Goal: Navigation & Orientation: Find specific page/section

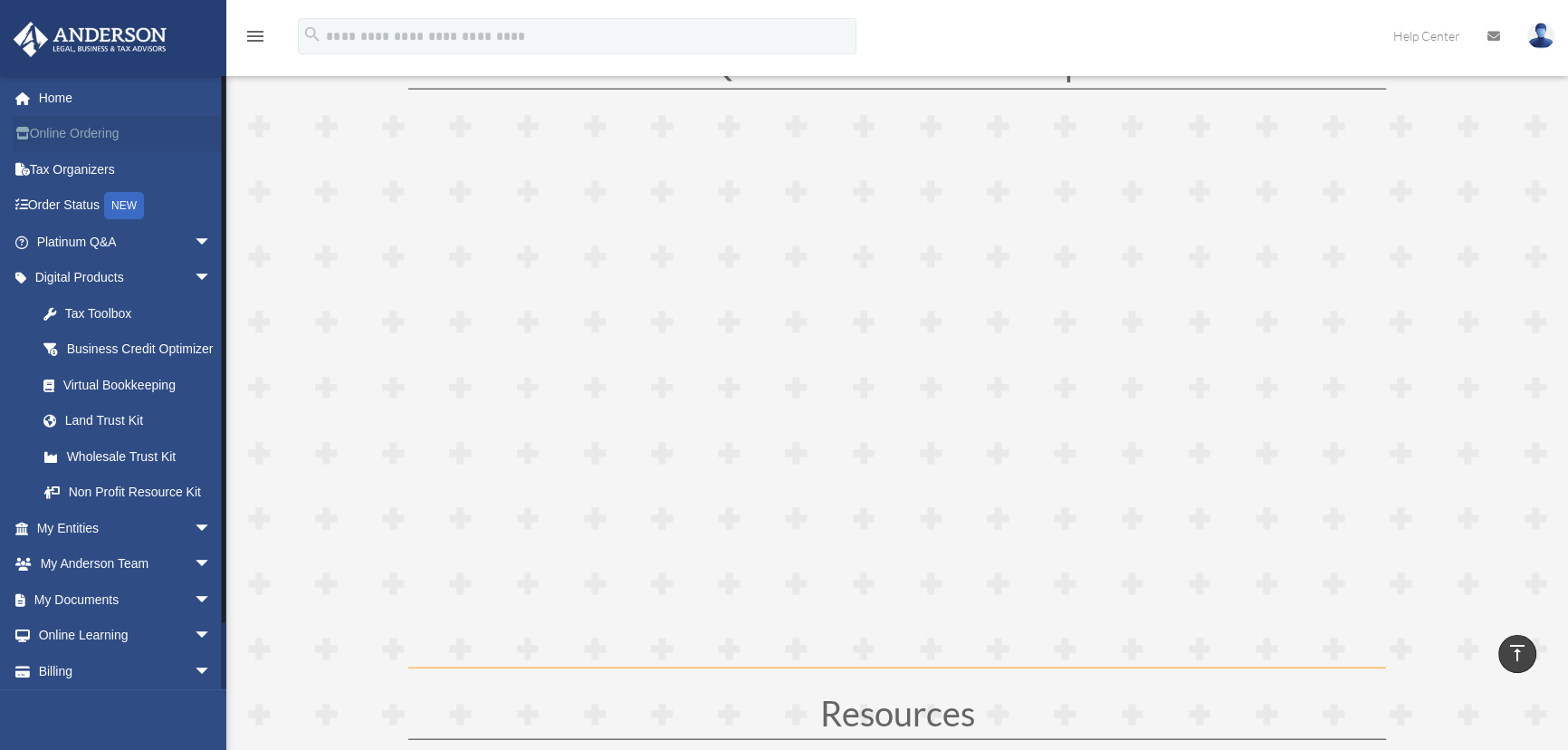
scroll to position [4859, 0]
click at [59, 100] on link "Home" at bounding box center [126, 98] width 227 height 36
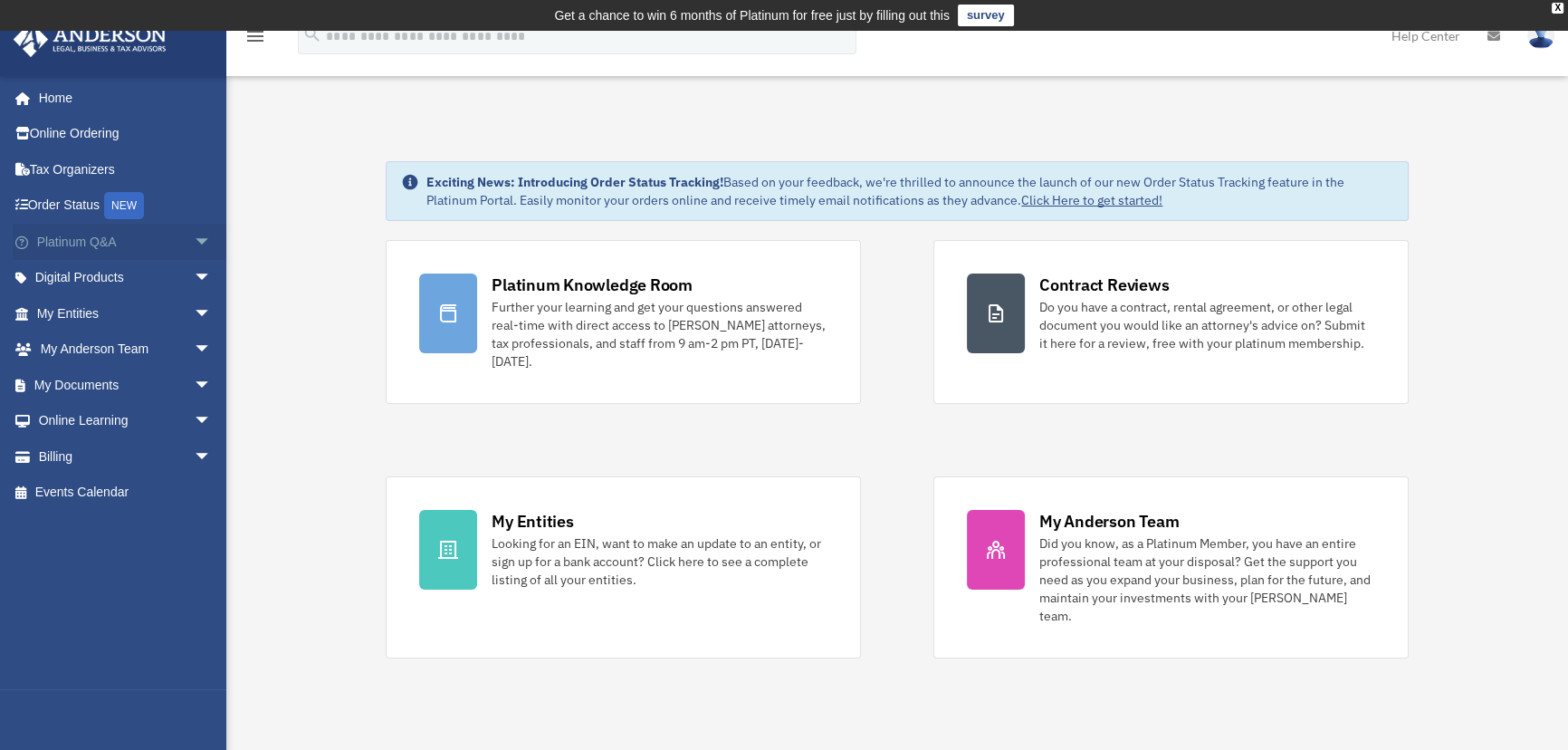
click at [194, 240] on span "arrow_drop_down" at bounding box center [212, 242] width 36 height 37
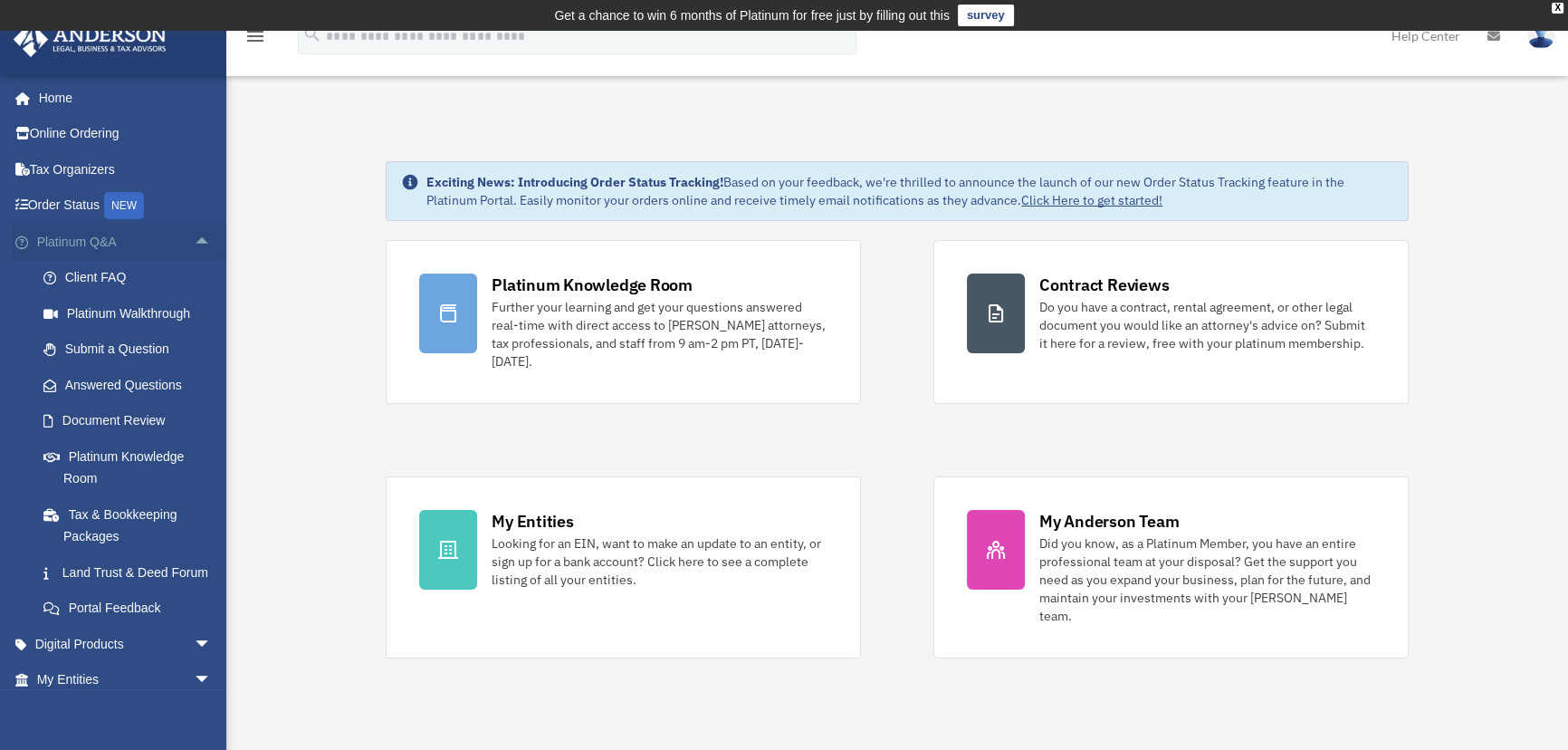
click at [194, 236] on span "arrow_drop_up" at bounding box center [212, 242] width 36 height 37
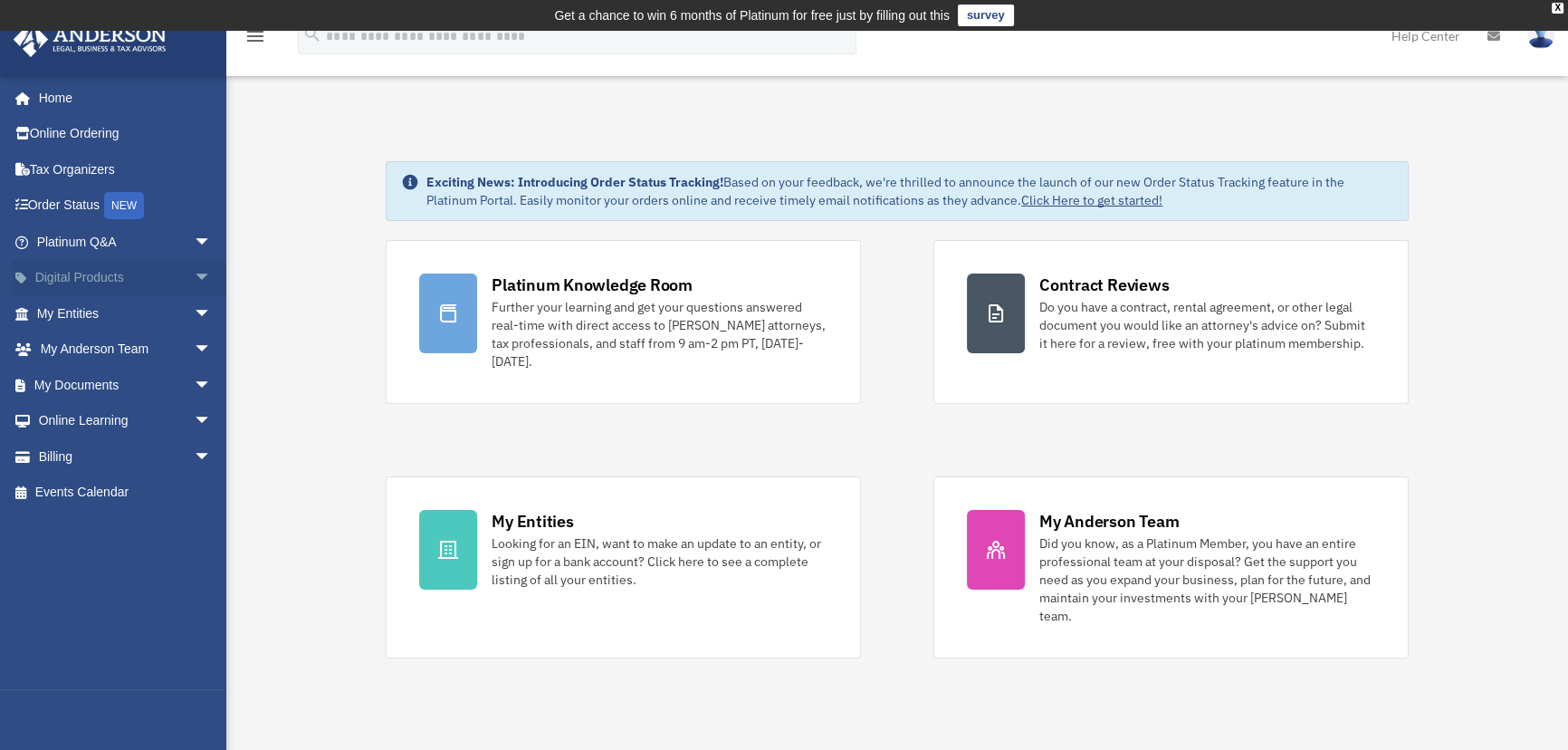
click at [194, 278] on span "arrow_drop_down" at bounding box center [212, 278] width 36 height 37
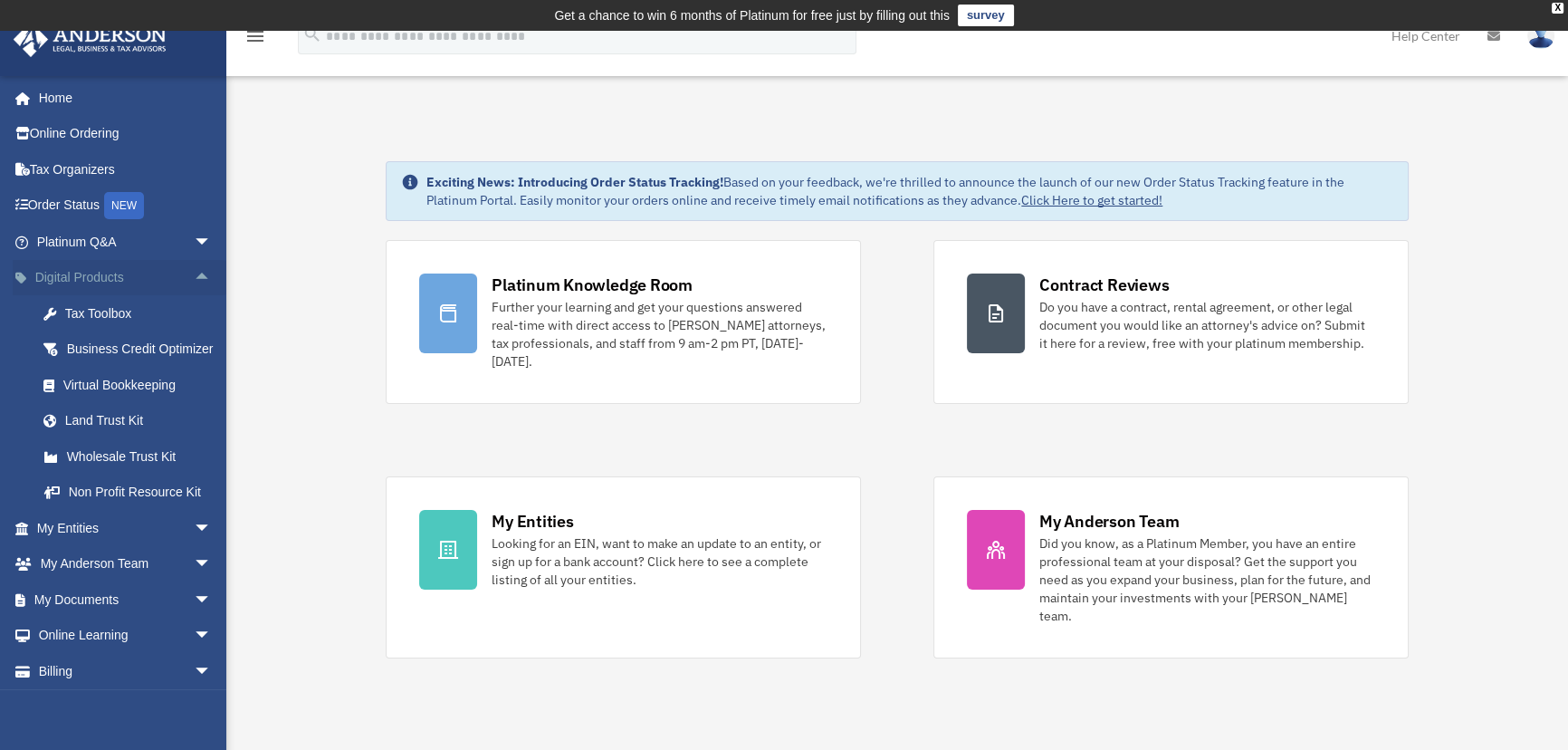
click at [194, 272] on span "arrow_drop_up" at bounding box center [212, 278] width 36 height 37
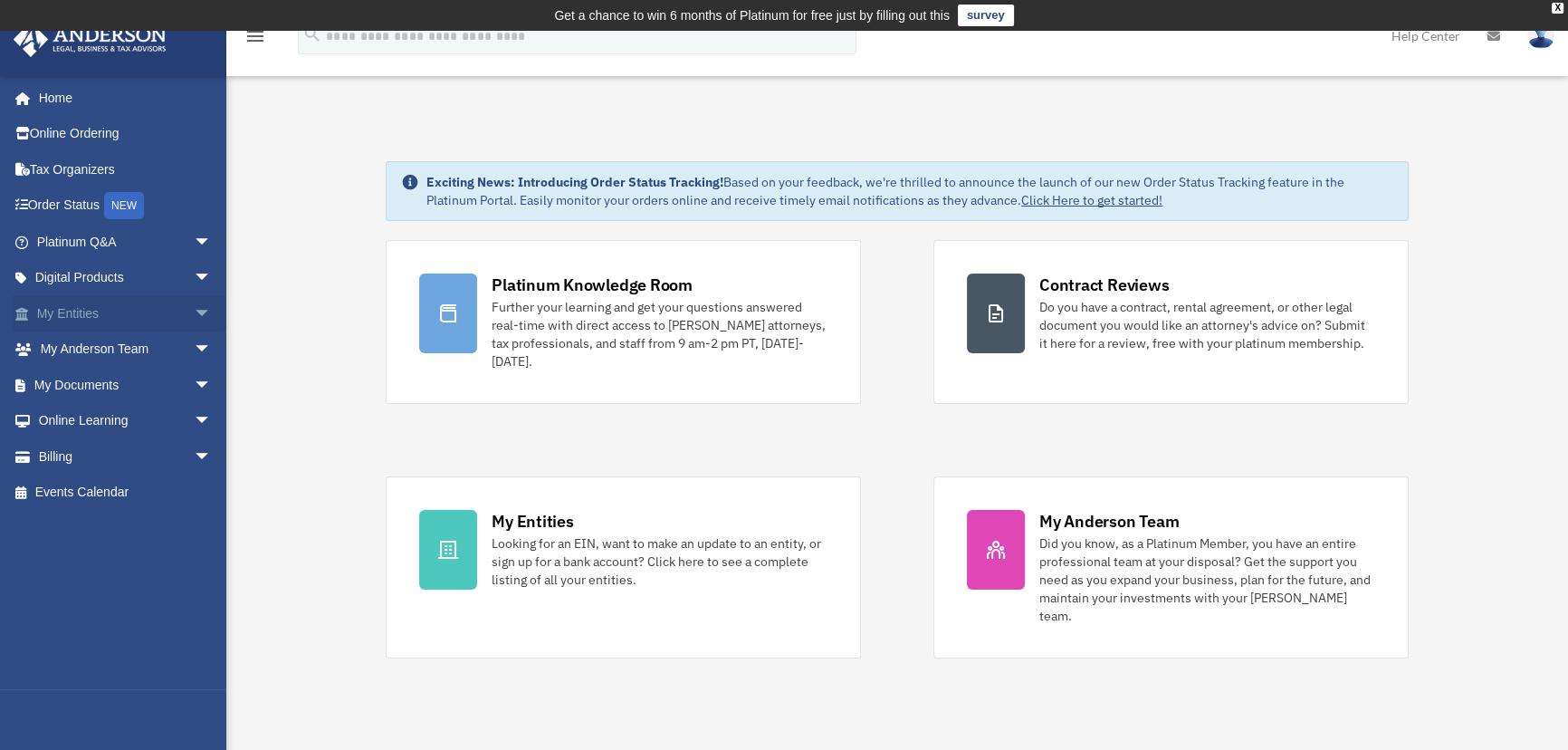
click at [194, 307] on span "arrow_drop_down" at bounding box center [212, 314] width 36 height 37
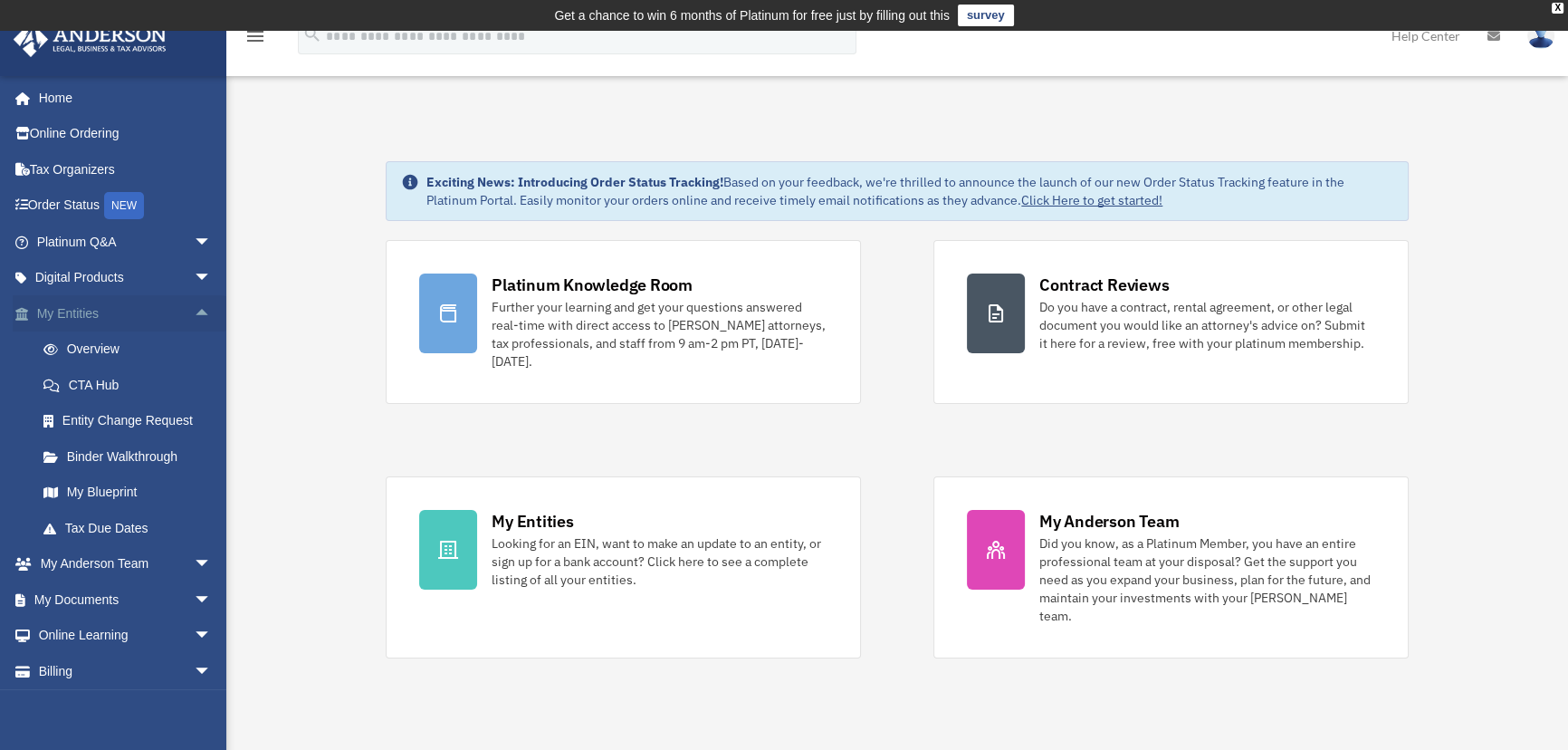
click at [194, 304] on span "arrow_drop_up" at bounding box center [212, 314] width 36 height 37
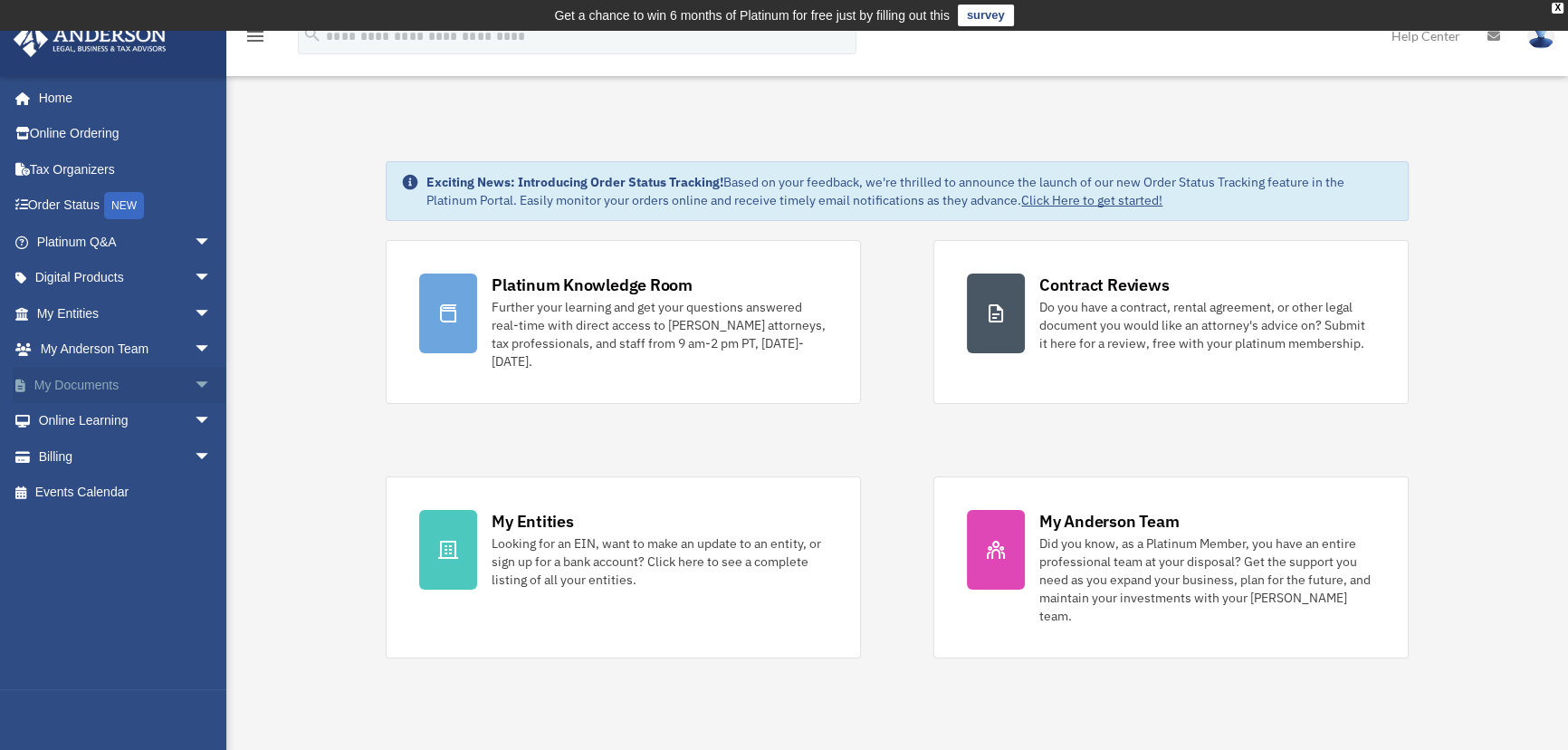
click at [194, 381] on span "arrow_drop_down" at bounding box center [212, 385] width 36 height 37
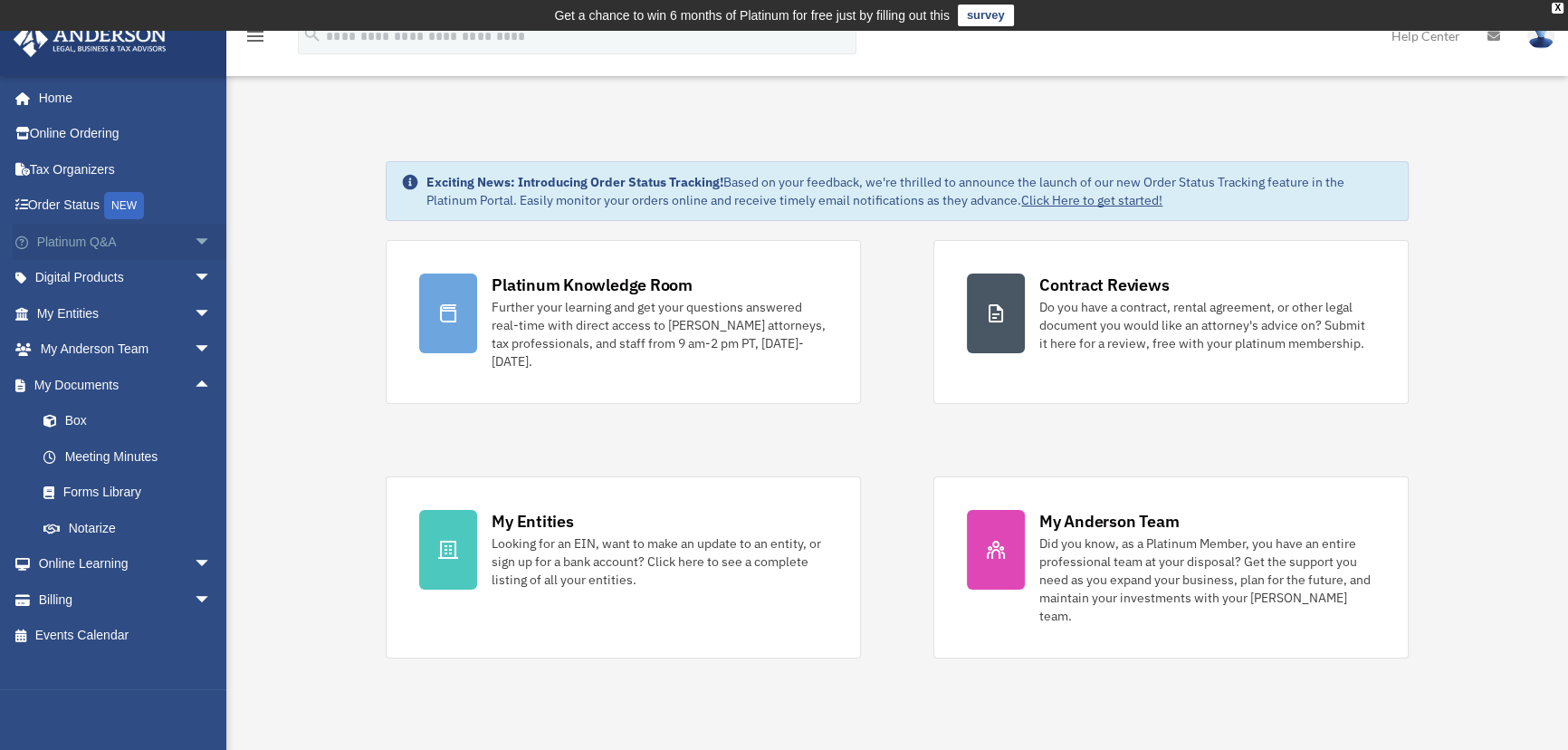
click at [194, 237] on span "arrow_drop_down" at bounding box center [212, 242] width 36 height 37
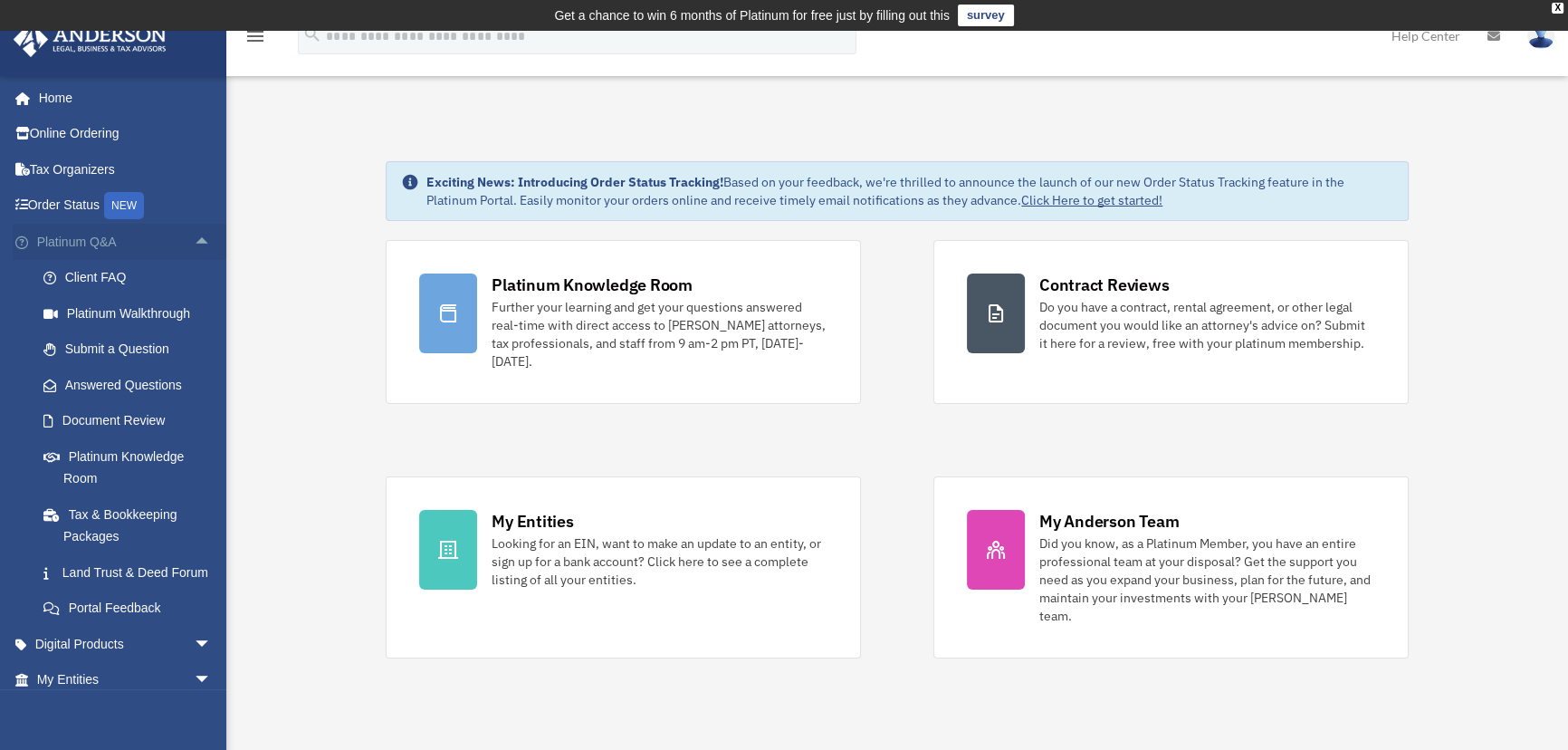
click at [194, 233] on span "arrow_drop_up" at bounding box center [212, 242] width 36 height 37
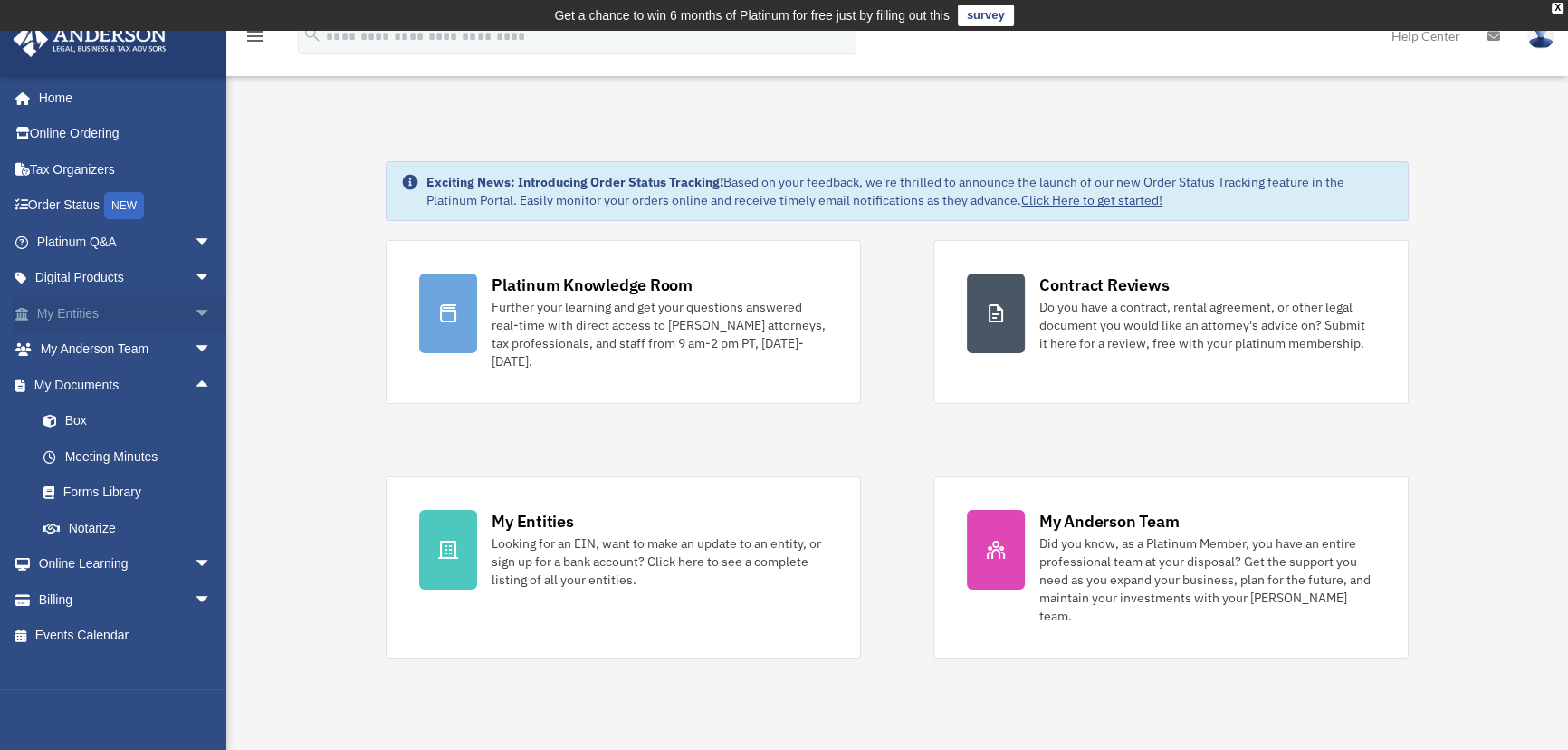
click at [194, 308] on span "arrow_drop_down" at bounding box center [212, 314] width 36 height 37
click at [194, 310] on span "arrow_drop_up" at bounding box center [212, 314] width 36 height 37
click at [194, 381] on span "arrow_drop_up" at bounding box center [212, 385] width 36 height 37
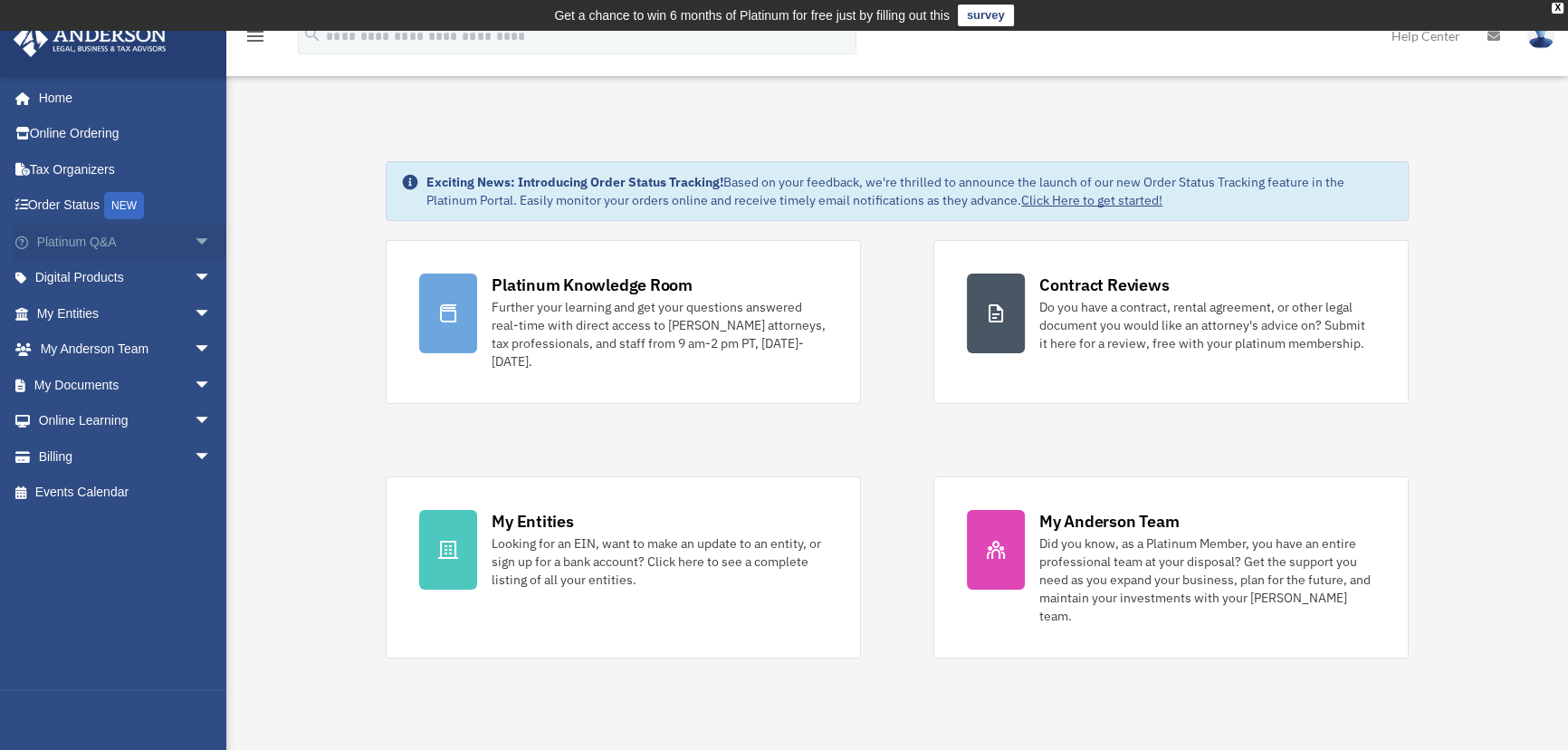
click at [102, 249] on link "Platinum Q&A arrow_drop_down" at bounding box center [126, 242] width 227 height 36
click at [194, 238] on span "arrow_drop_down" at bounding box center [212, 242] width 36 height 37
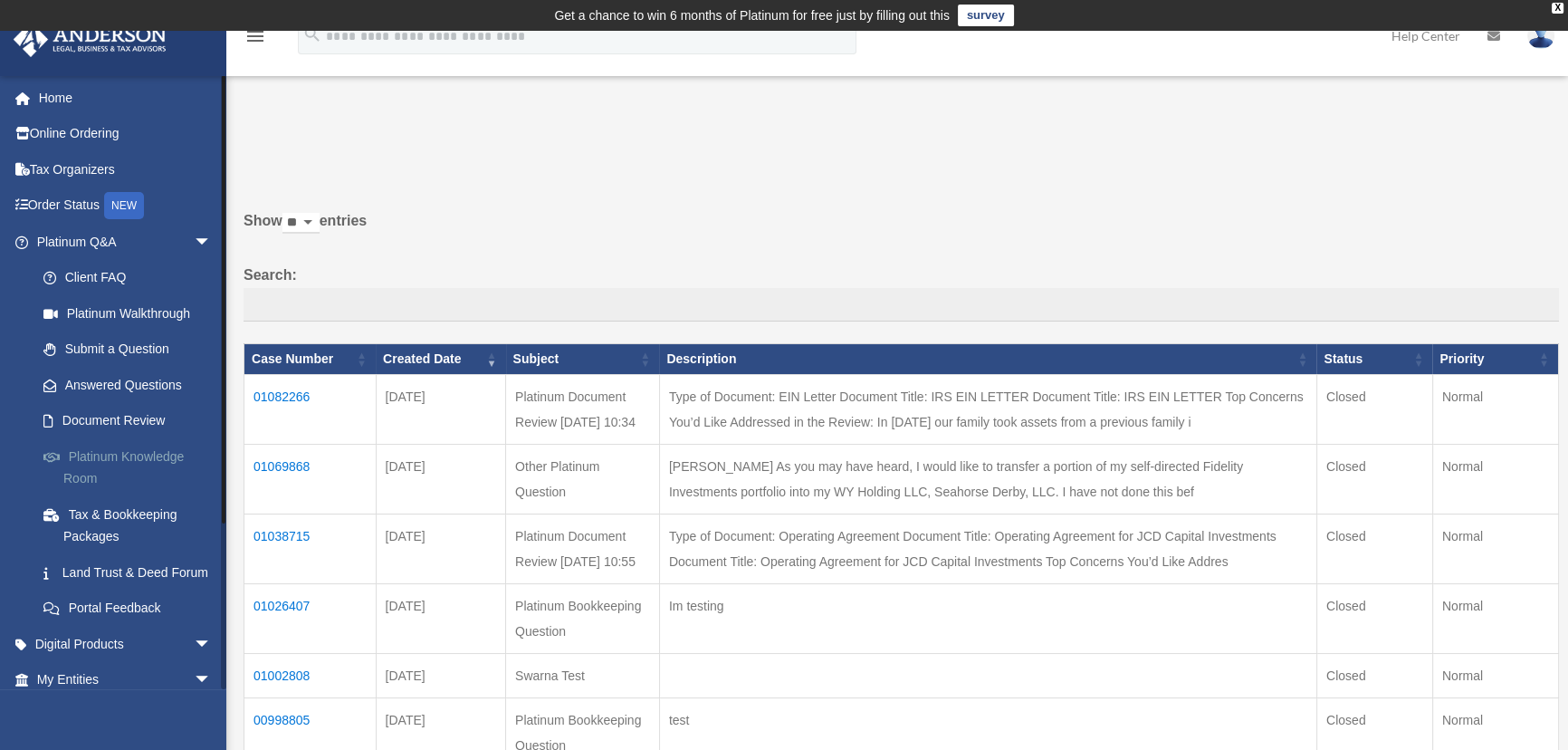
click at [146, 456] on link "Platinum Knowledge Room" at bounding box center [132, 468] width 214 height 58
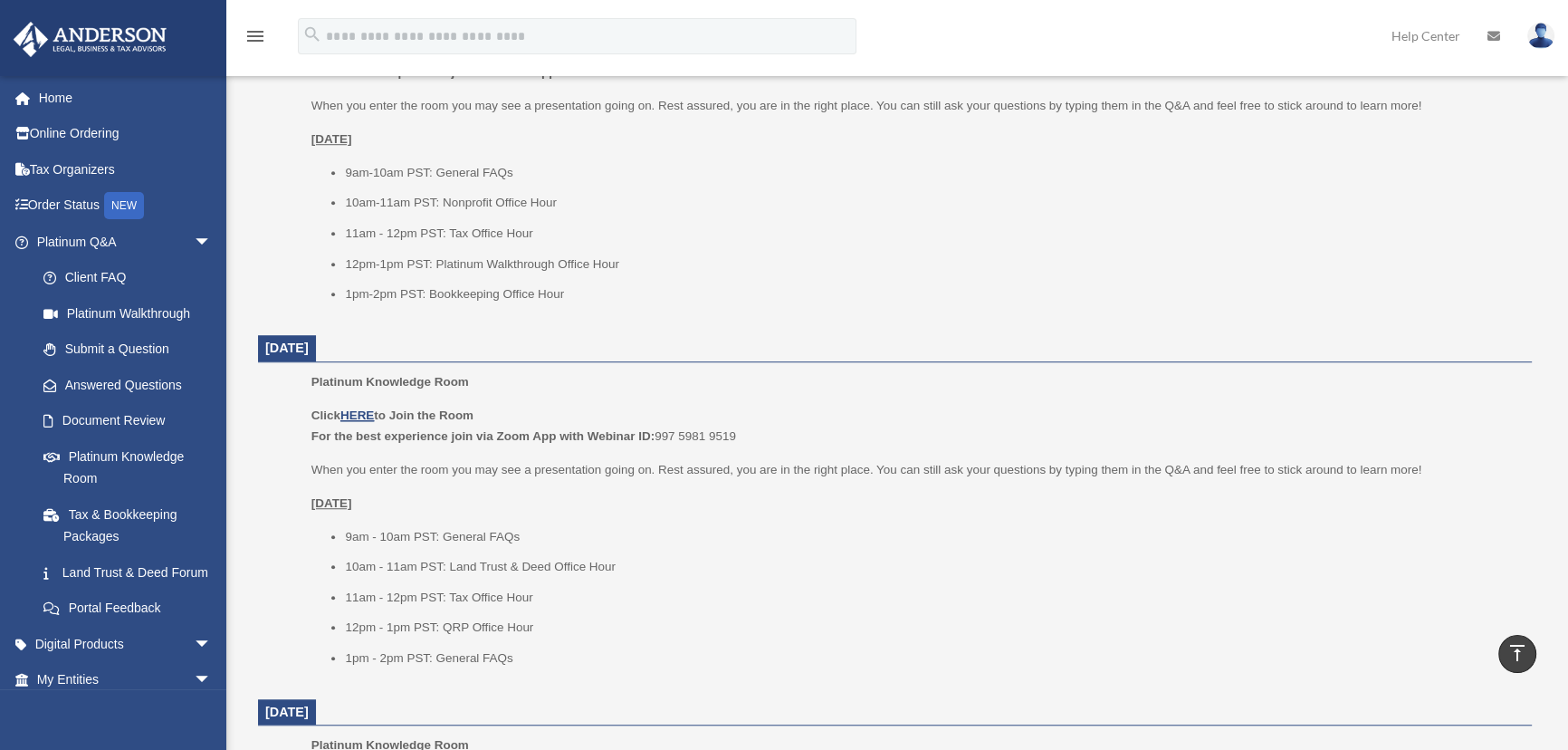
scroll to position [1102, 0]
